Goal: Find specific page/section: Find specific page/section

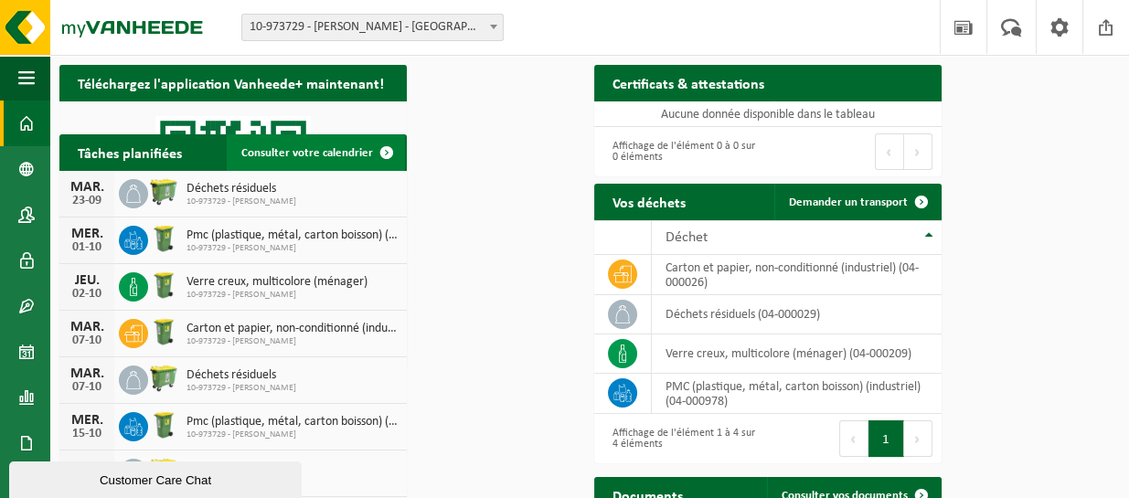
click at [405, 171] on span at bounding box center [386, 152] width 37 height 37
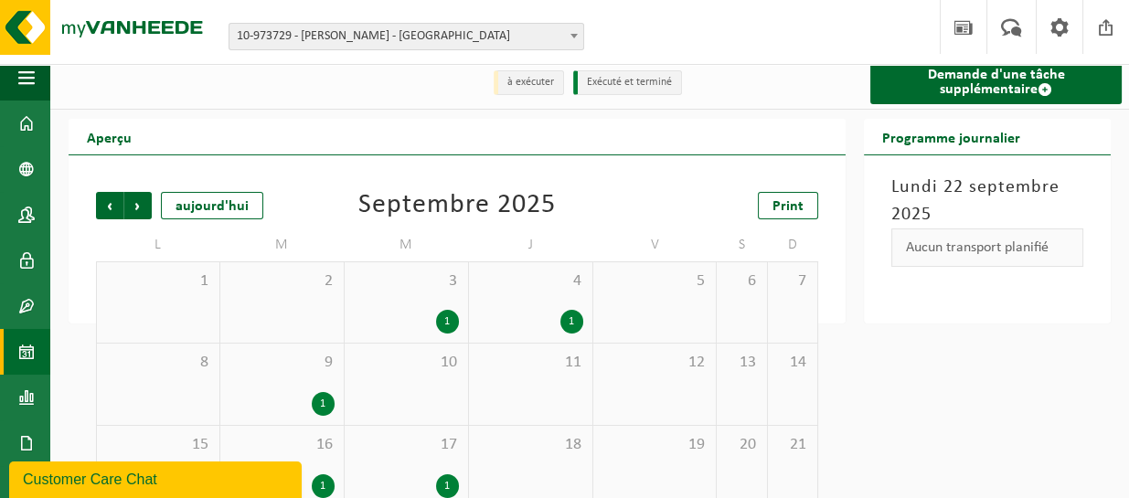
scroll to position [114, 0]
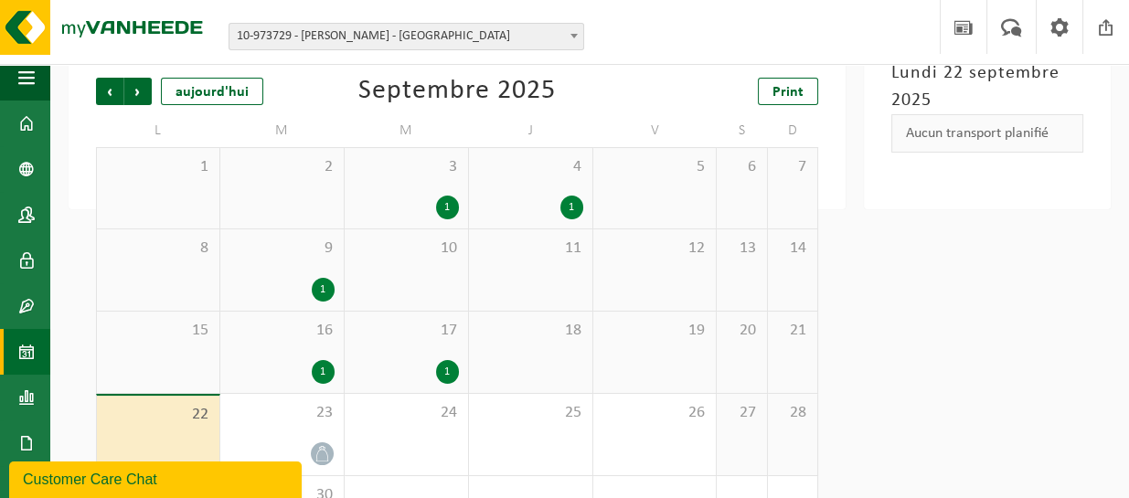
click at [0, 0] on span "Sous forme de graphique" at bounding box center [0, 0] width 0 height 0
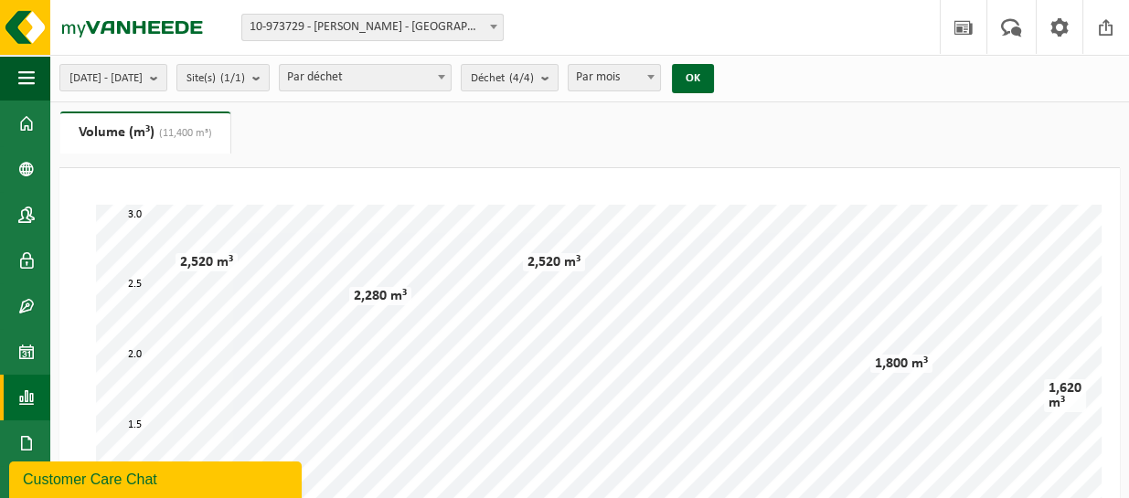
click at [0, 0] on div at bounding box center [0, 0] width 0 height 0
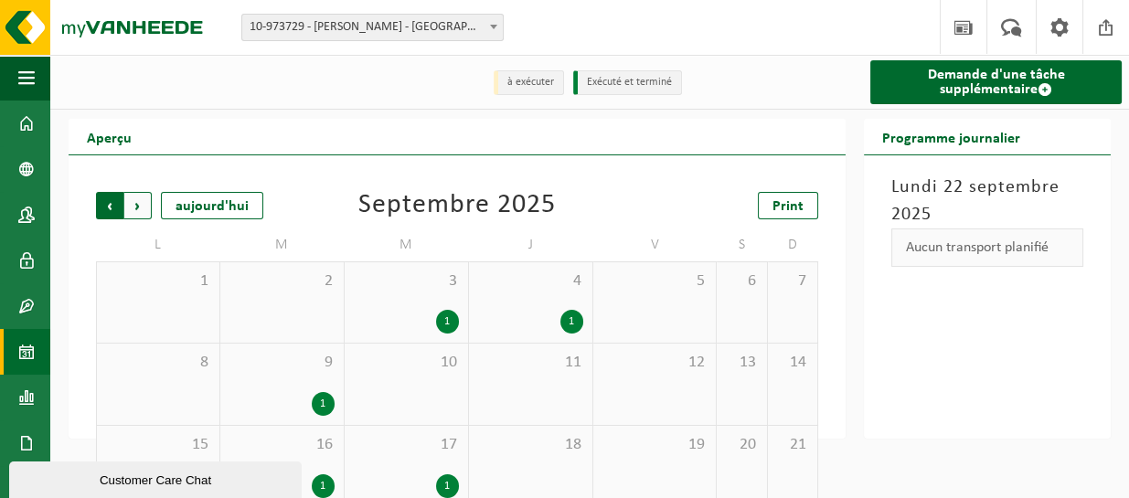
click at [124, 196] on span "Suivant" at bounding box center [137, 205] width 27 height 27
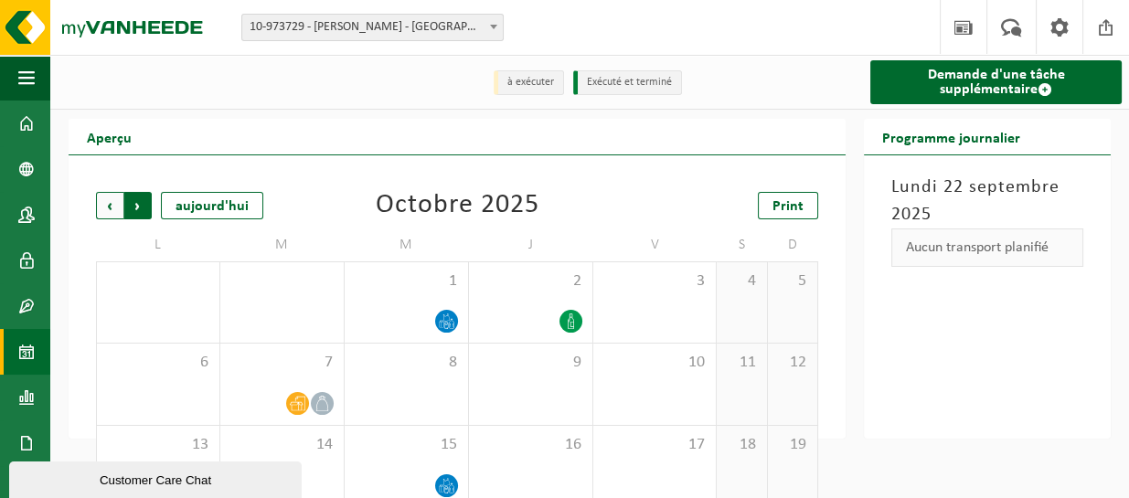
click at [96, 203] on span "Précédent" at bounding box center [109, 205] width 27 height 27
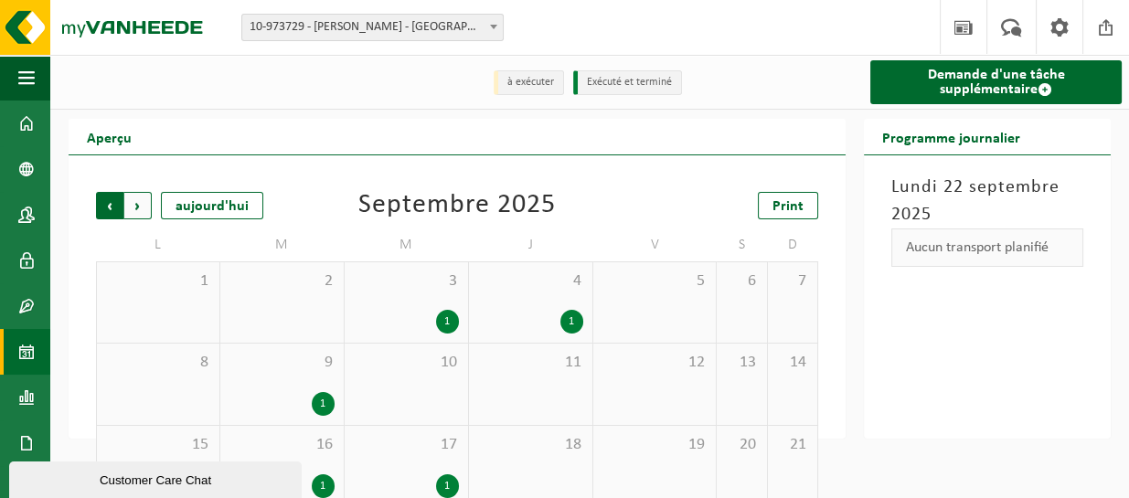
click at [124, 200] on span "Suivant" at bounding box center [137, 205] width 27 height 27
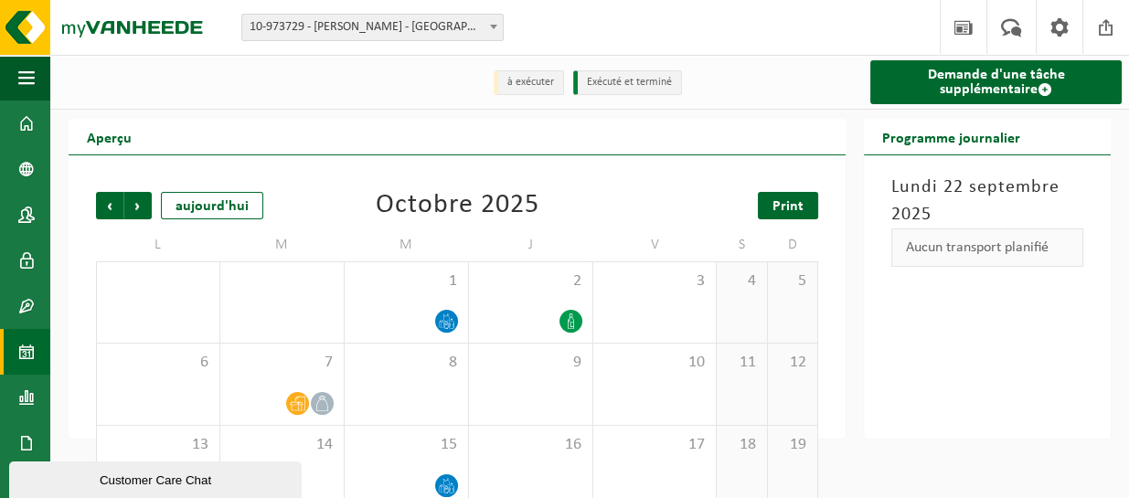
click at [758, 198] on link "Print" at bounding box center [788, 205] width 60 height 27
